Goal: Information Seeking & Learning: Learn about a topic

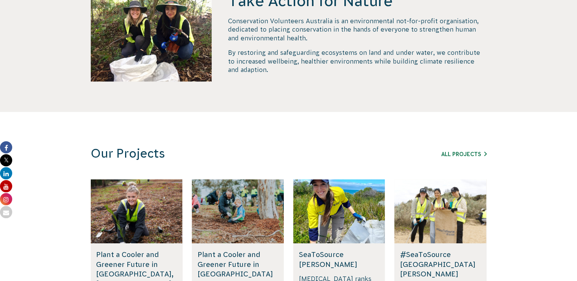
scroll to position [419, 0]
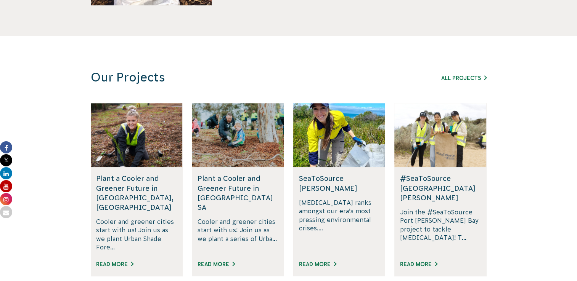
click at [457, 82] on div "All Projects" at bounding box center [442, 77] width 87 height 9
click at [461, 77] on link "All Projects" at bounding box center [463, 78] width 45 height 6
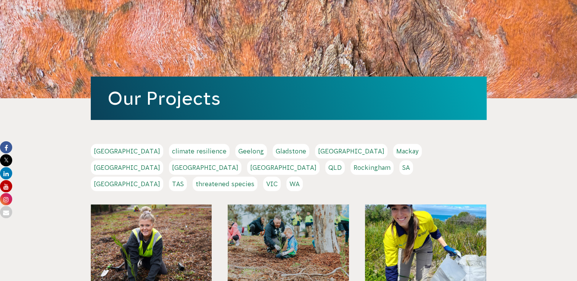
scroll to position [76, 0]
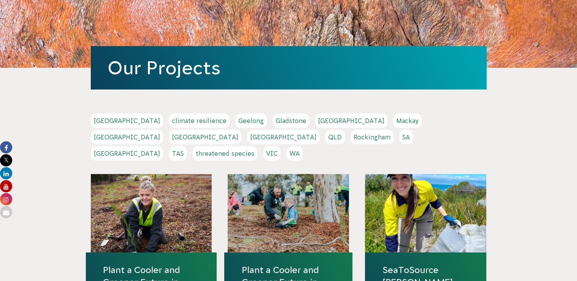
click at [241, 130] on link "NSW" at bounding box center [205, 137] width 72 height 14
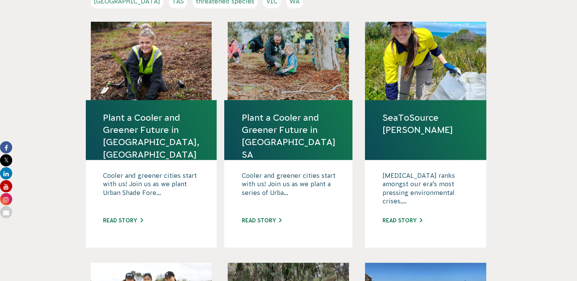
scroll to position [152, 0]
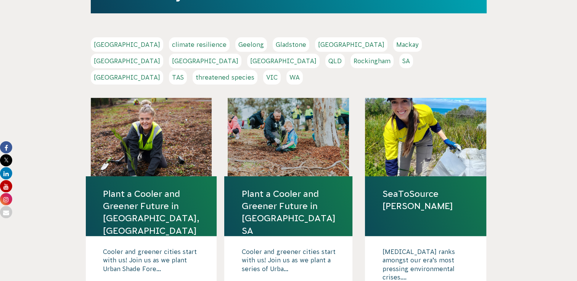
click at [280, 70] on link "VIC" at bounding box center [272, 77] width 18 height 14
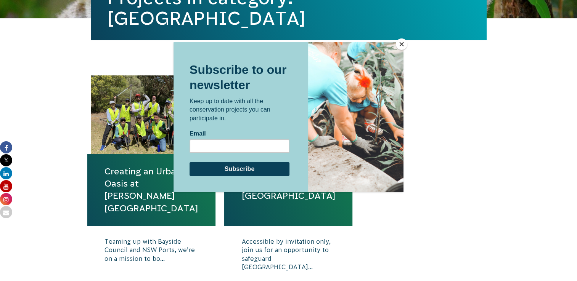
scroll to position [229, 0]
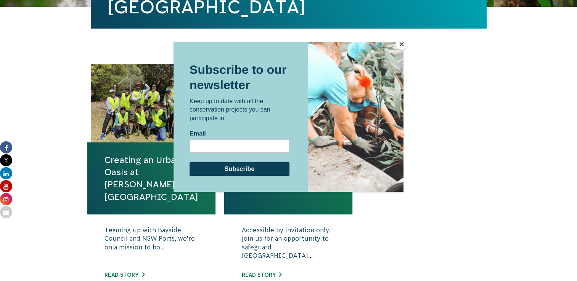
click at [402, 45] on button "Close" at bounding box center [401, 43] width 11 height 11
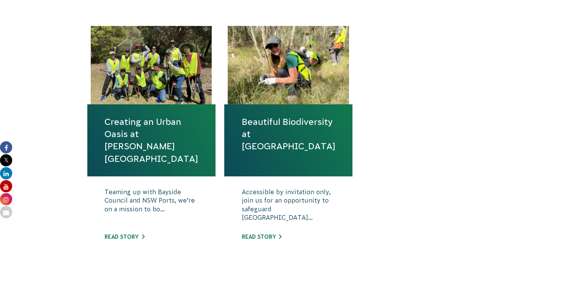
scroll to position [267, 0]
click at [282, 129] on link "Beautiful Biodiversity at [GEOGRAPHIC_DATA]" at bounding box center [288, 134] width 94 height 37
click at [136, 236] on link "Read story" at bounding box center [124, 237] width 40 height 6
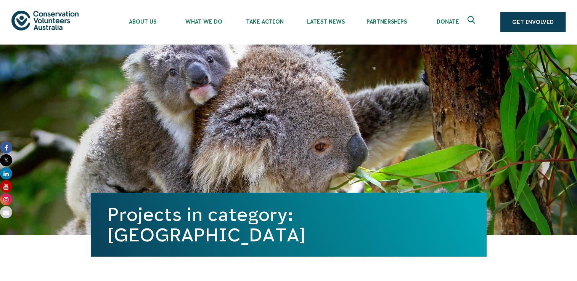
scroll to position [0, 0]
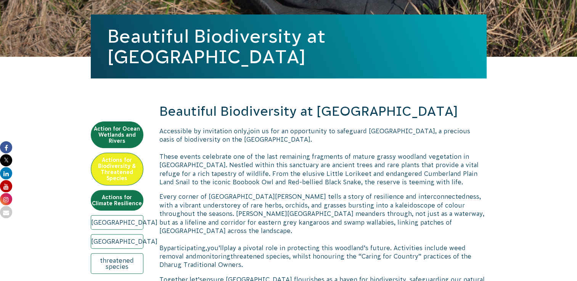
scroll to position [191, 0]
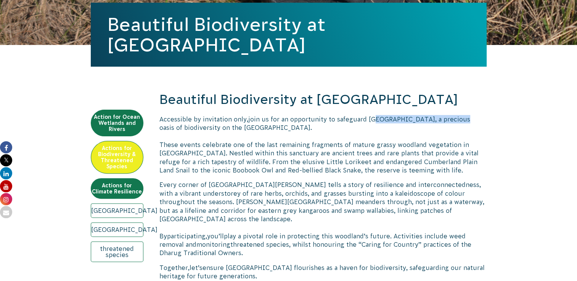
drag, startPoint x: 368, startPoint y: 119, endPoint x: 462, endPoint y: 121, distance: 94.1
click at [462, 121] on span "join us for an opportunity to safeguard [GEOGRAPHIC_DATA], a precious oasis of …" at bounding box center [314, 123] width 311 height 15
drag, startPoint x: 462, startPoint y: 121, endPoint x: 406, endPoint y: 123, distance: 56.4
copy span "ondonderry [GEOGRAPHIC_DATA]"
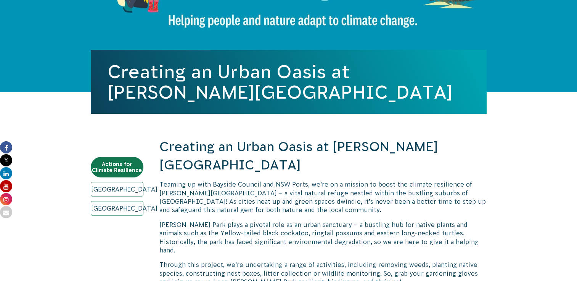
scroll to position [114, 0]
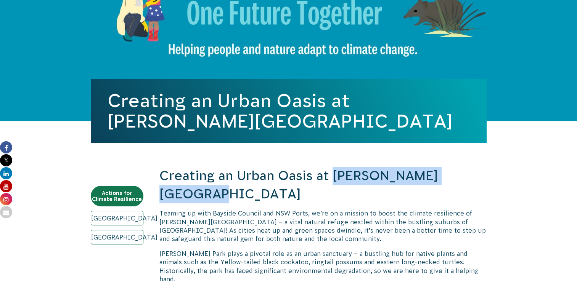
drag, startPoint x: 335, startPoint y: 178, endPoint x: 482, endPoint y: 180, distance: 147.5
click at [482, 180] on h2 "Creating an Urban Oasis at [PERSON_NAME][GEOGRAPHIC_DATA]" at bounding box center [322, 185] width 327 height 36
drag, startPoint x: 482, startPoint y: 180, endPoint x: 447, endPoint y: 178, distance: 35.5
copy h2 "[PERSON_NAME] Park"
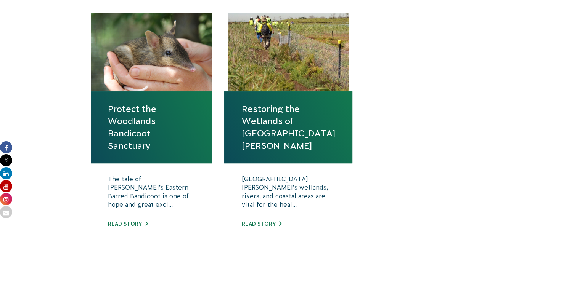
scroll to position [267, 0]
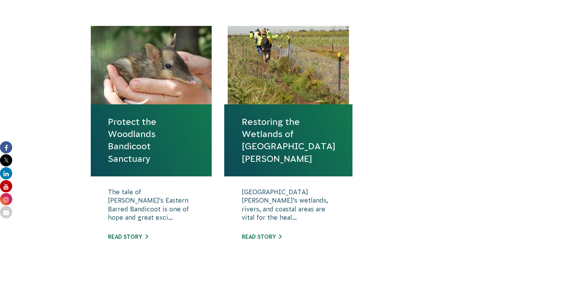
click at [261, 233] on div "Port Phillip Bay’s wetlands, rivers, and coastal areas are vital for the heal..…" at bounding box center [288, 220] width 128 height 88
click at [261, 236] on link "Read story" at bounding box center [261, 237] width 40 height 6
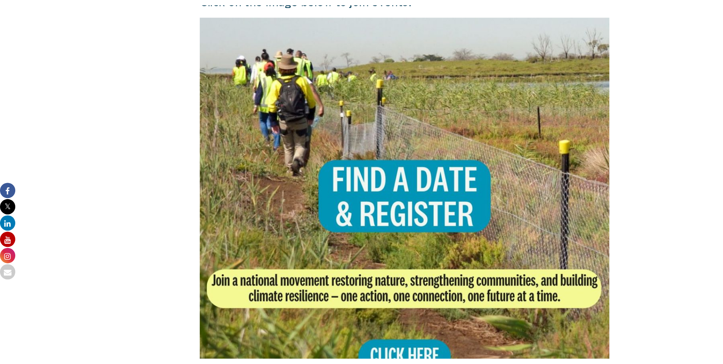
scroll to position [534, 0]
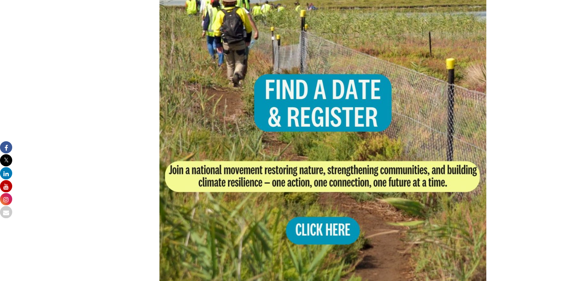
click at [319, 227] on img at bounding box center [322, 124] width 327 height 327
